Goal: Information Seeking & Learning: Learn about a topic

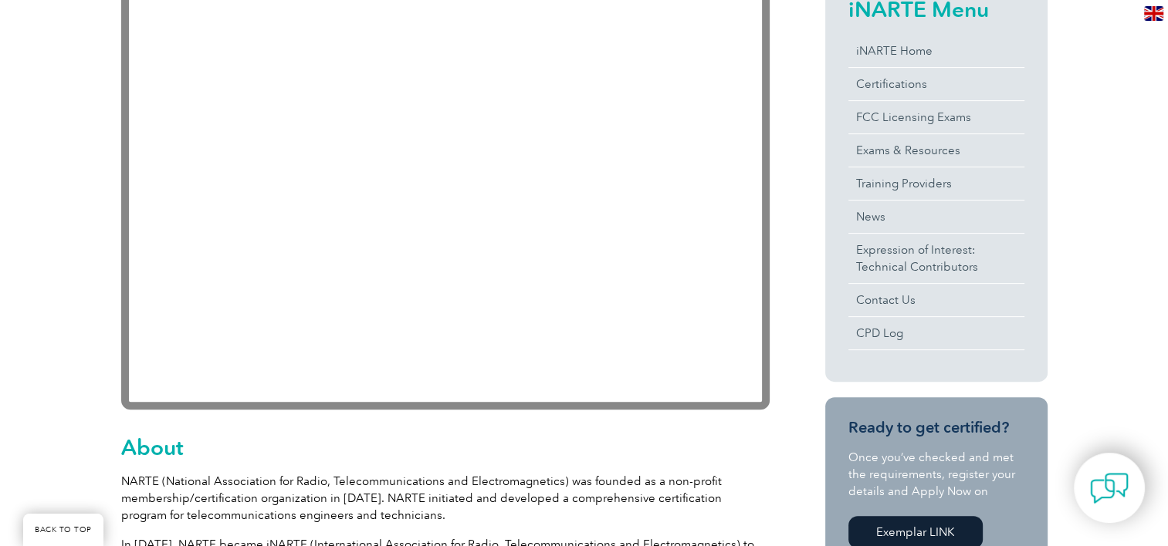
scroll to position [463, 0]
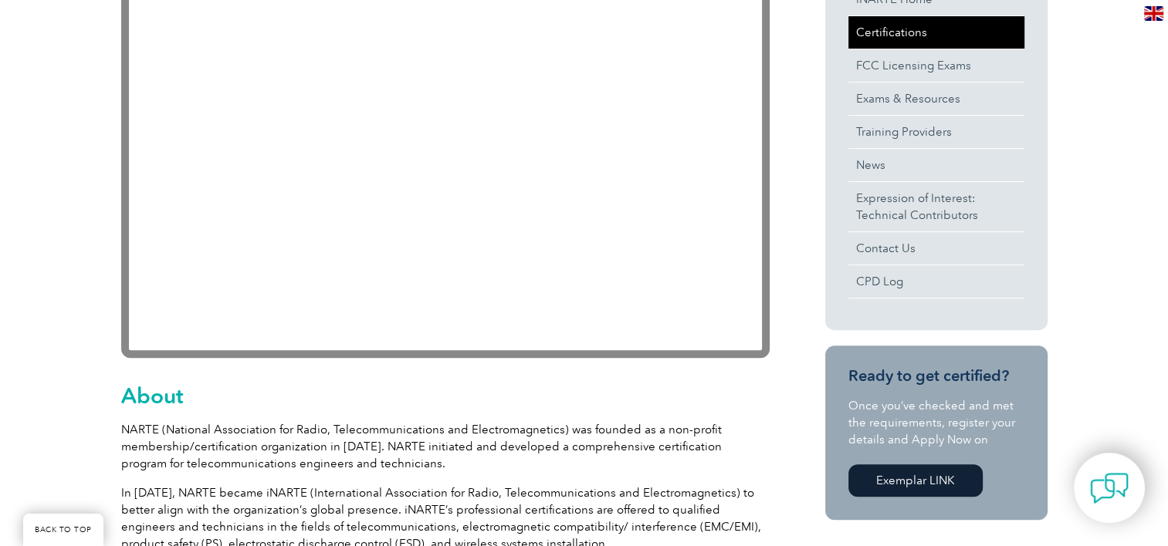
click at [872, 25] on link "Certifications" at bounding box center [936, 32] width 176 height 32
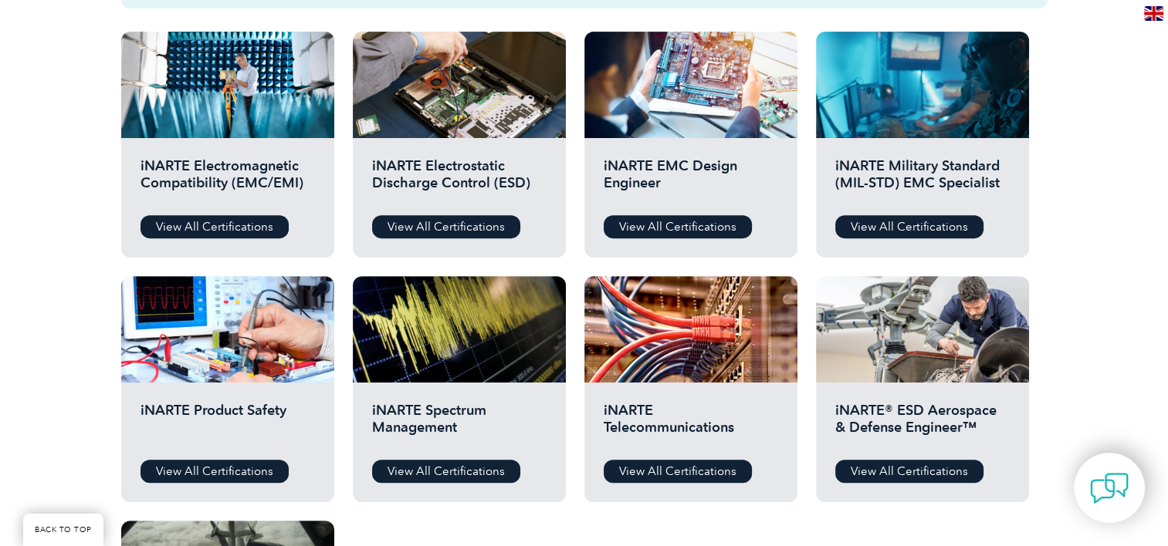
scroll to position [463, 0]
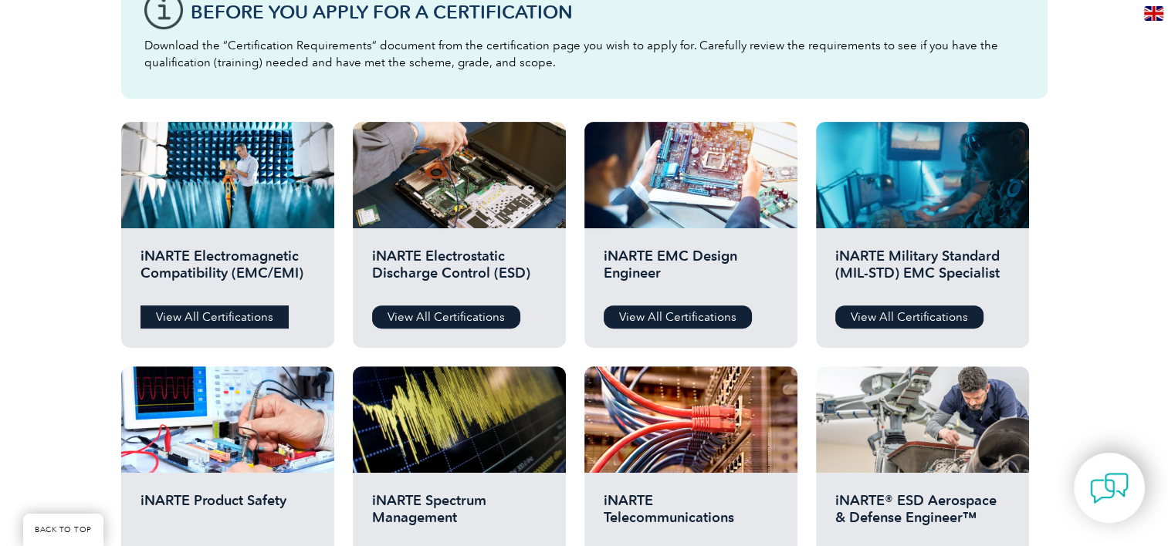
click at [198, 311] on link "View All Certifications" at bounding box center [214, 317] width 148 height 23
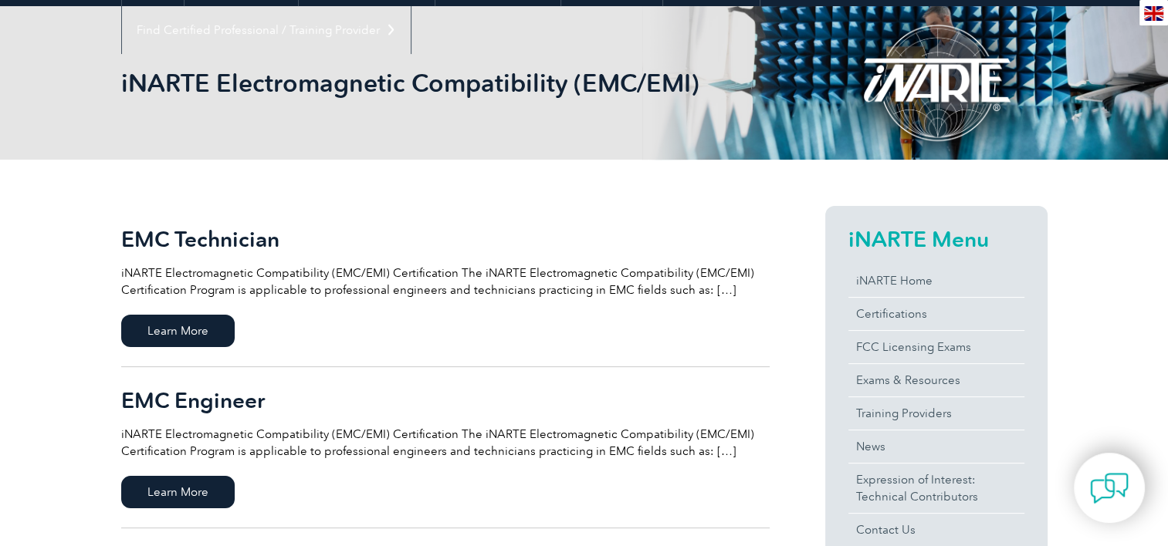
scroll to position [110, 0]
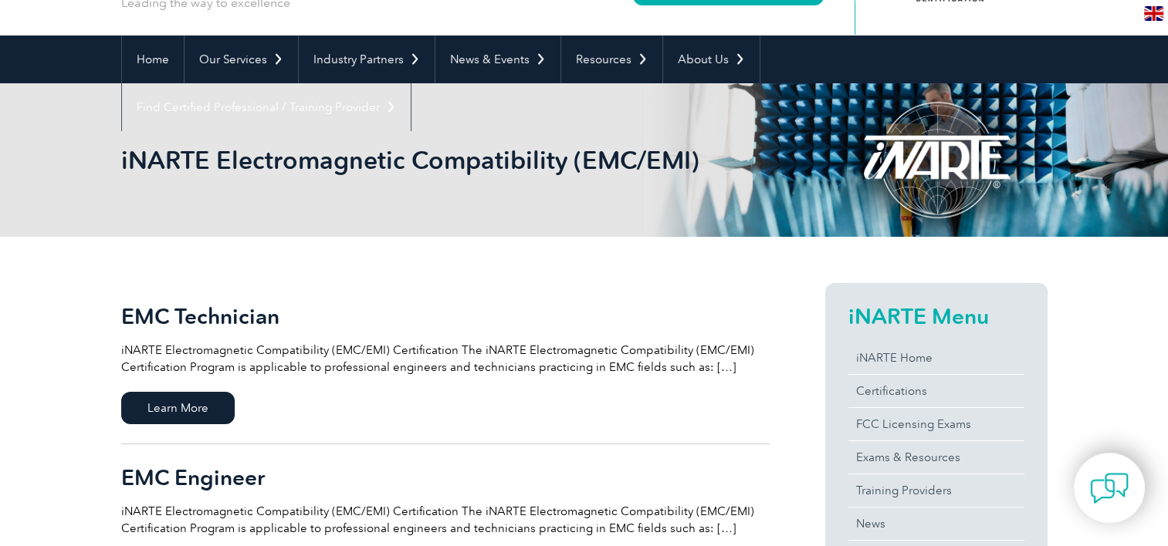
click at [377, 351] on p "iNARTE Electromagnetic Compatibility (EMC/EMI) Certification The iNARTE Electro…" at bounding box center [445, 359] width 648 height 34
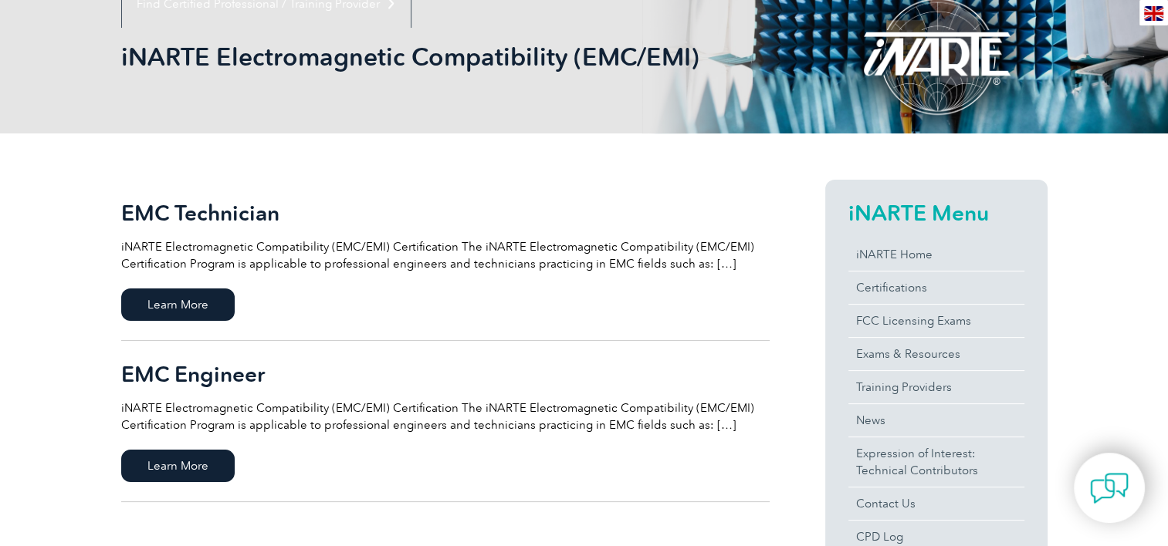
scroll to position [341, 0]
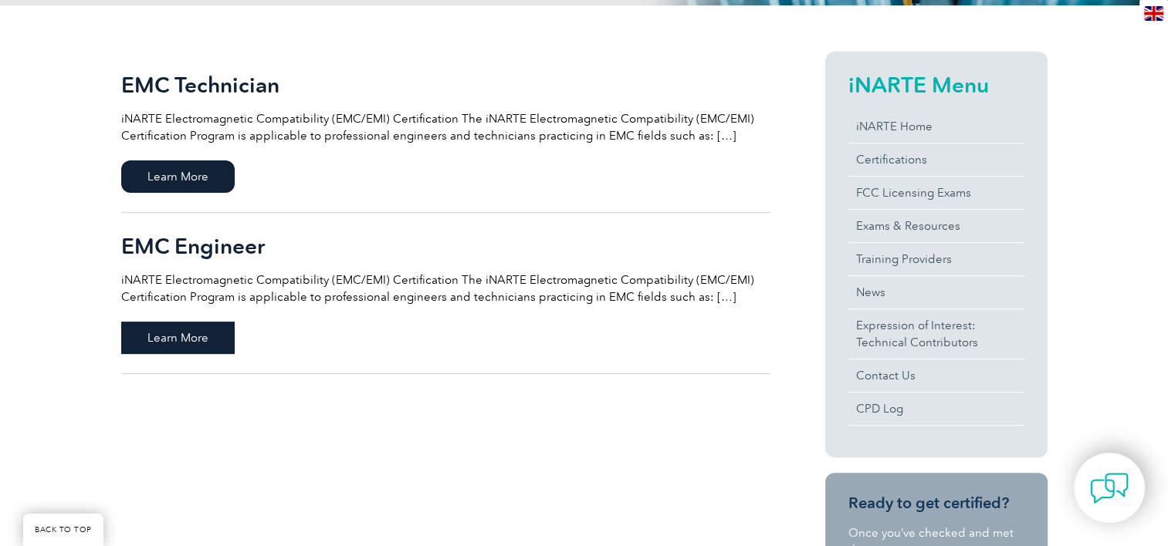
click at [175, 340] on span "Learn More" at bounding box center [177, 338] width 113 height 32
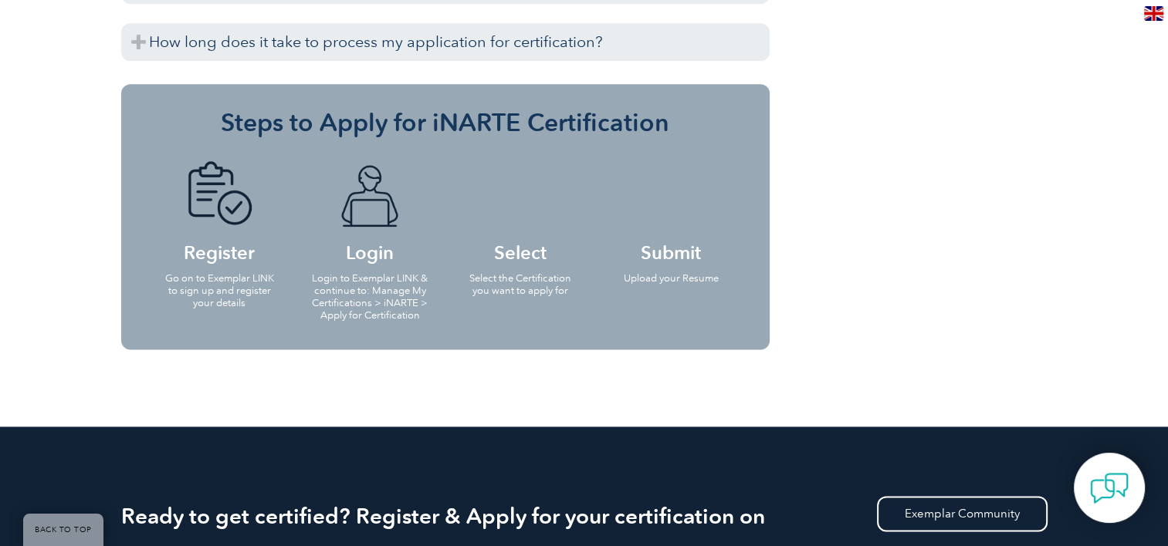
scroll to position [2007, 0]
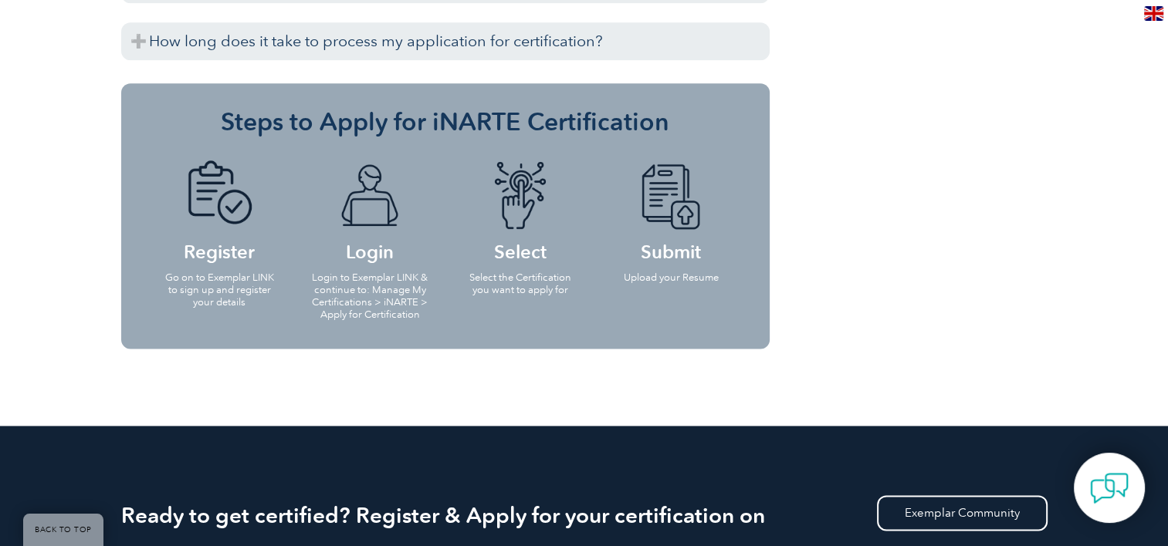
click at [376, 210] on h4 "Login" at bounding box center [370, 211] width 120 height 100
click at [374, 173] on img at bounding box center [369, 196] width 85 height 71
click at [376, 171] on img at bounding box center [369, 196] width 85 height 71
click at [391, 272] on p "Login to Exemplar LINK & continue to: Manage My Certifications > iNARTE > Apply…" at bounding box center [370, 296] width 120 height 49
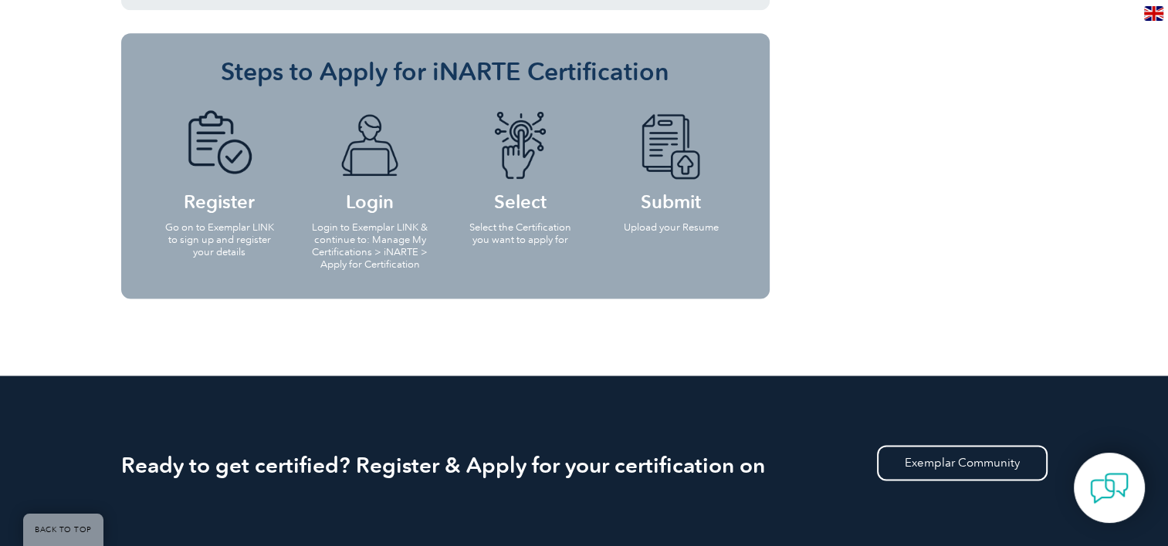
scroll to position [2084, 0]
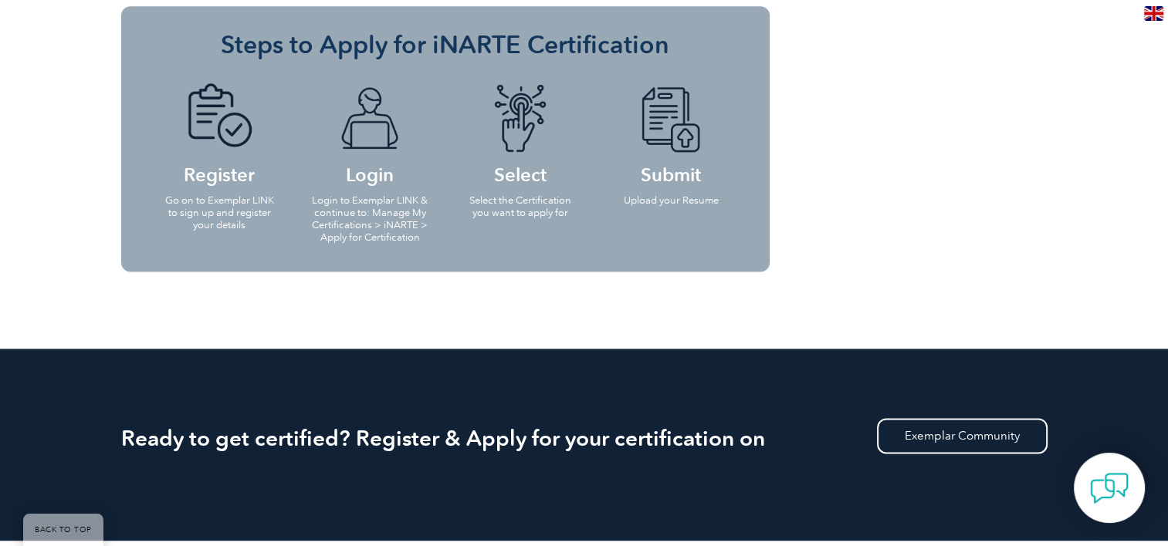
click at [381, 196] on p "Login to Exemplar LINK & continue to: Manage My Certifications > iNARTE > Apply…" at bounding box center [370, 219] width 120 height 49
click at [384, 203] on p "Login to Exemplar LINK & continue to: Manage My Certifications > iNARTE > Apply…" at bounding box center [370, 219] width 120 height 49
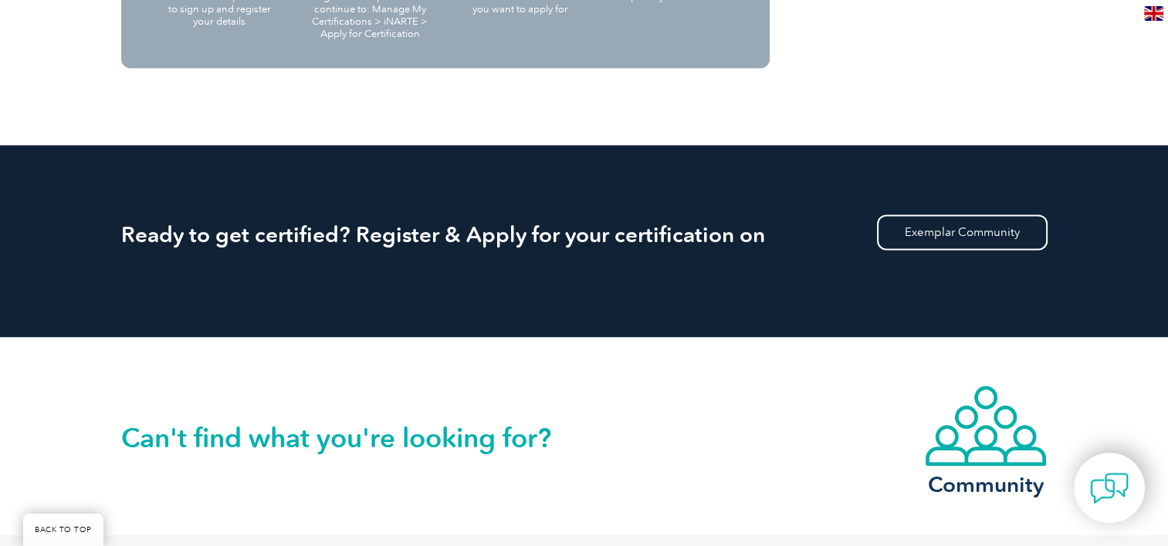
scroll to position [2316, 0]
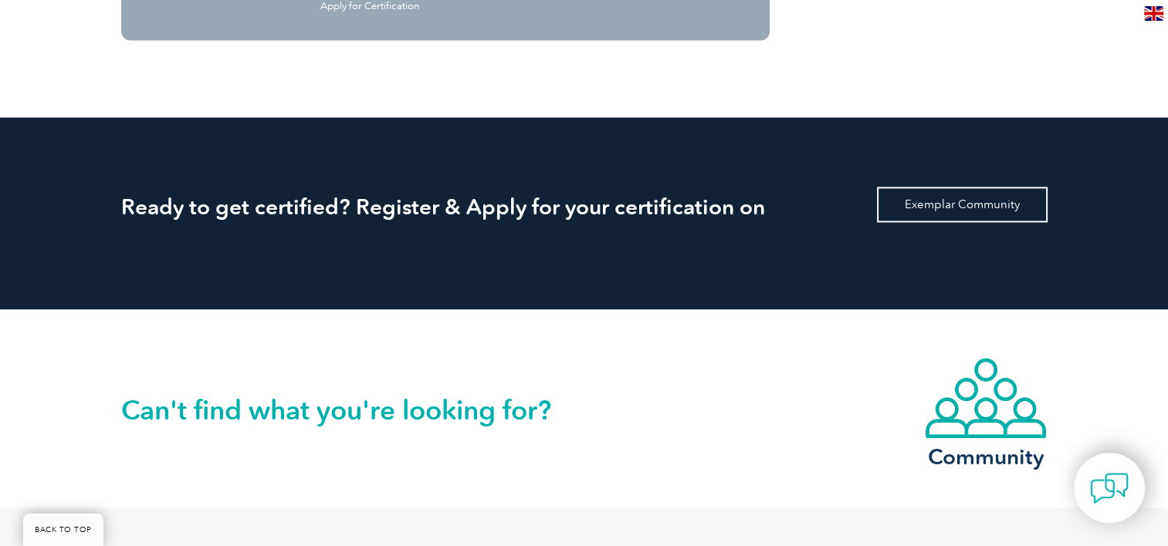
click at [949, 187] on link "Exemplar Community" at bounding box center [962, 205] width 171 height 36
